Goal: Task Accomplishment & Management: Manage account settings

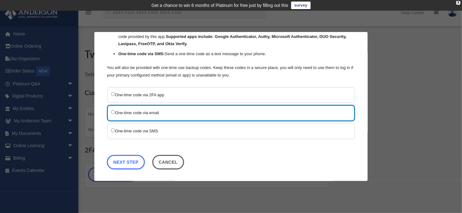
scroll to position [59, 0]
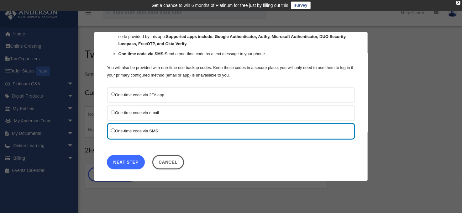
click at [128, 162] on link "Next Step" at bounding box center [126, 162] width 38 height 14
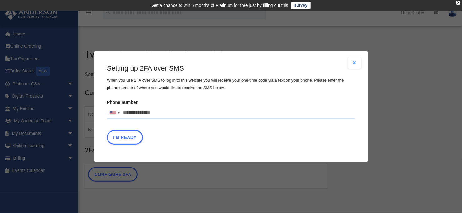
click at [166, 113] on input "Phone number [GEOGRAPHIC_DATA] +1 [GEOGRAPHIC_DATA] +44 [GEOGRAPHIC_DATA] (‫[GE…" at bounding box center [231, 113] width 248 height 13
type input "**********"
click at [124, 134] on button "I'm Ready" at bounding box center [125, 137] width 36 height 14
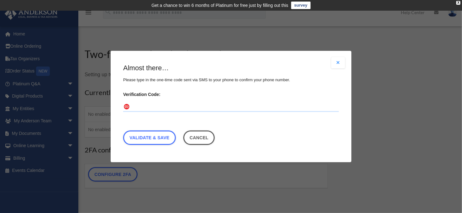
click at [143, 108] on input "Verification Code:" at bounding box center [231, 107] width 216 height 10
type input "******"
click at [155, 140] on link "Validate & Save" at bounding box center [149, 137] width 53 height 14
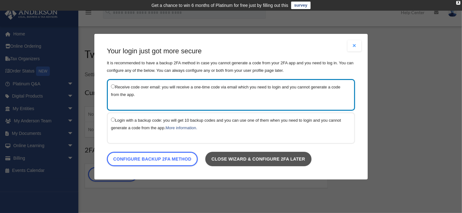
click at [267, 160] on link "Close wizard & configure 2FA later" at bounding box center [258, 159] width 106 height 14
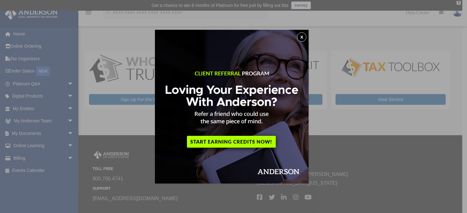
click at [302, 36] on button "x" at bounding box center [301, 36] width 9 height 9
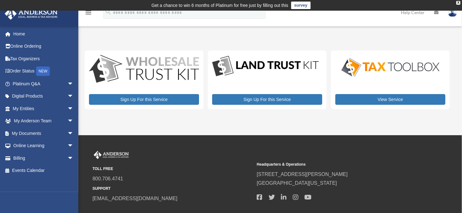
click at [312, 112] on div "My Services date_range Published on Last updated [DATE] [DATE] by [PERSON_NAME]…" at bounding box center [270, 78] width 370 height 77
